Goal: Find specific page/section: Find specific page/section

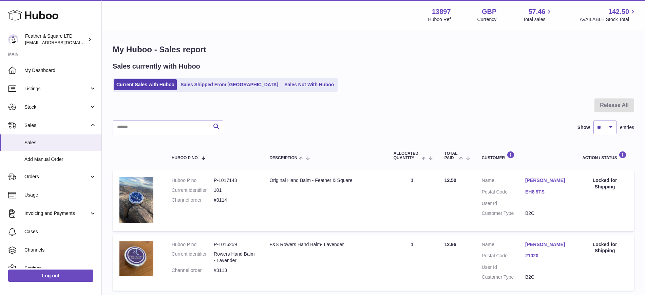
click at [61, 110] on link "Stock" at bounding box center [50, 107] width 101 height 18
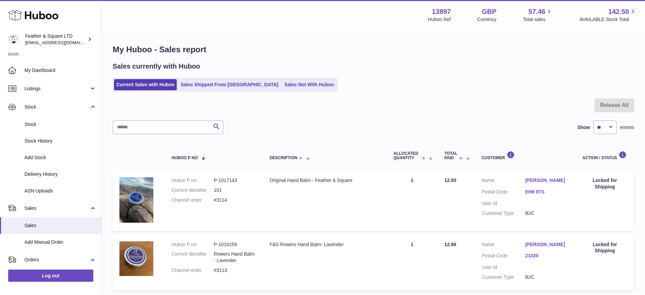
click at [49, 122] on span "Stock" at bounding box center [60, 124] width 72 height 6
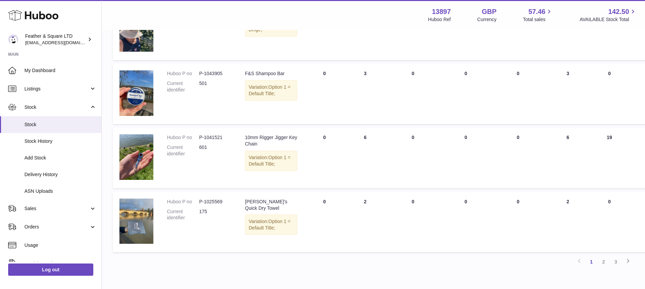
scroll to position [509, 0]
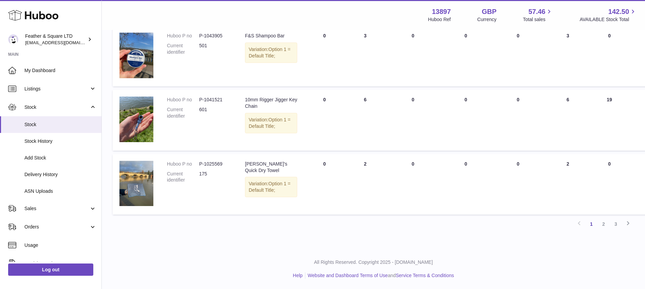
click at [606, 225] on link "2" at bounding box center [604, 224] width 12 height 12
